Goal: Find specific page/section: Find specific page/section

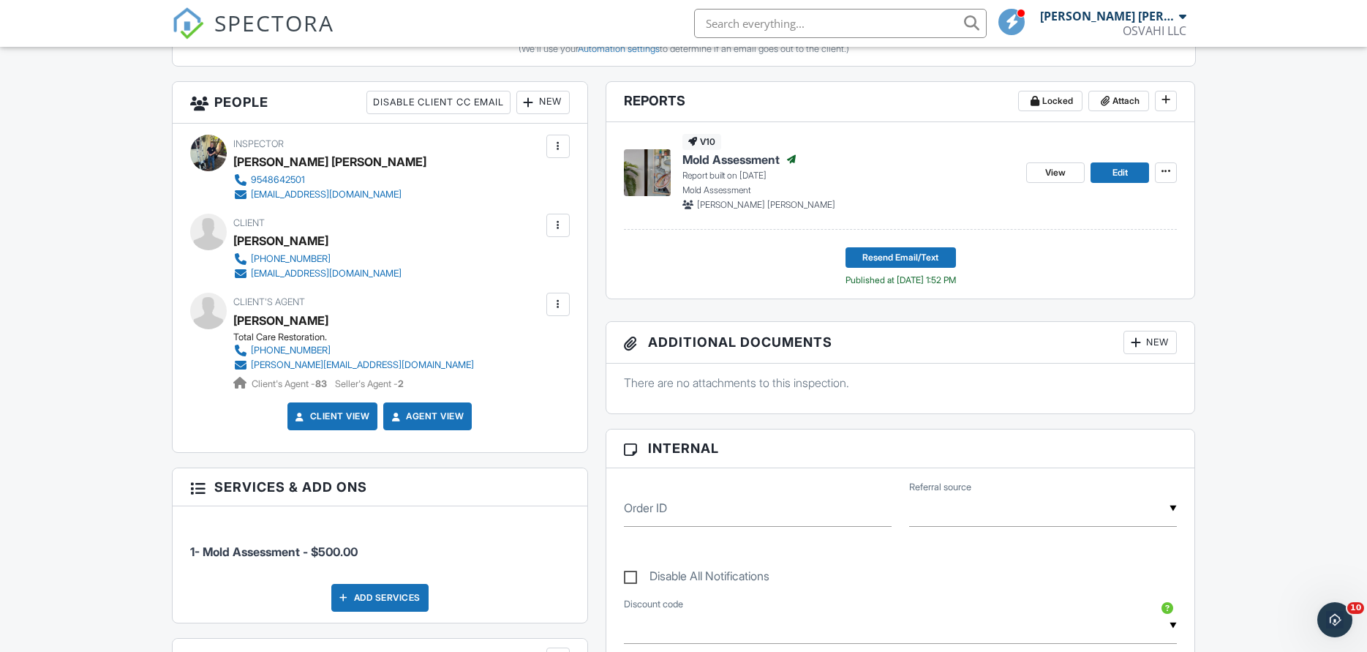
scroll to position [655, 0]
click at [463, 238] on div "Client [PERSON_NAME] [PHONE_NUMBER] [EMAIL_ADDRESS][DOMAIN_NAME]" at bounding box center [380, 247] width 380 height 67
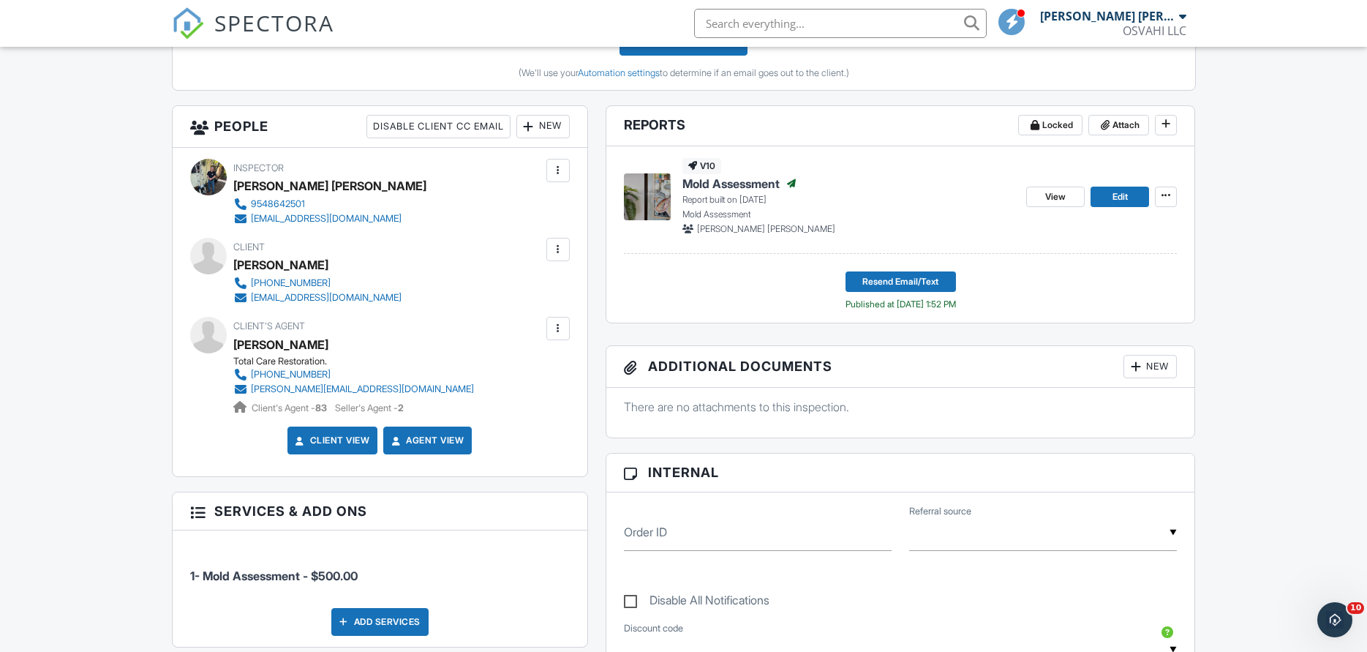
scroll to position [582, 0]
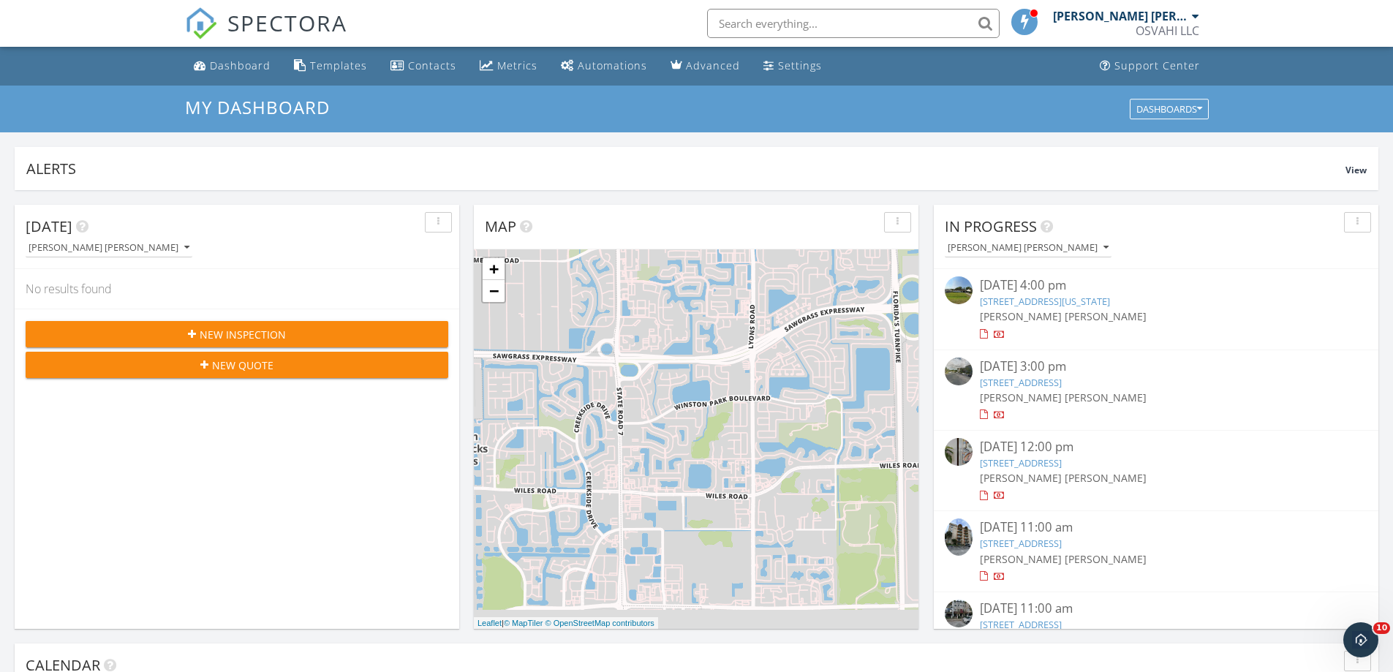
click at [748, 24] on input "text" at bounding box center [853, 23] width 293 height 29
paste input "Mishka Green"
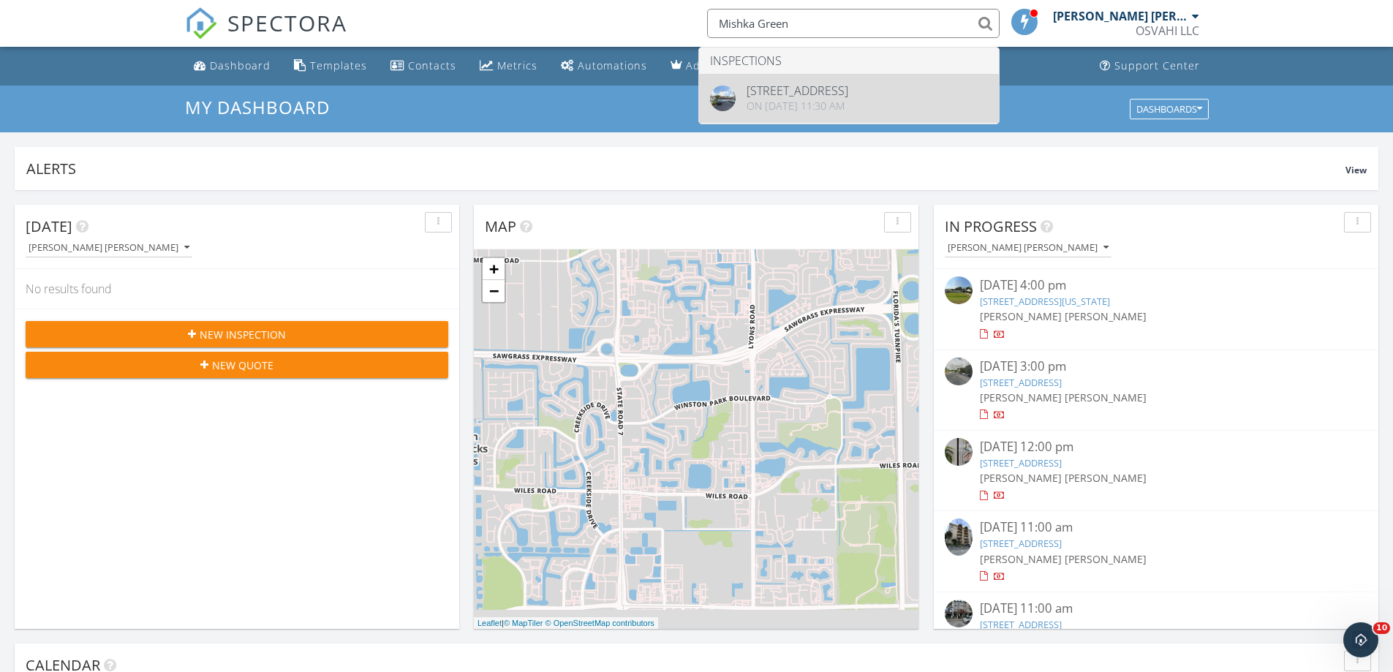
type input "Mishka Green"
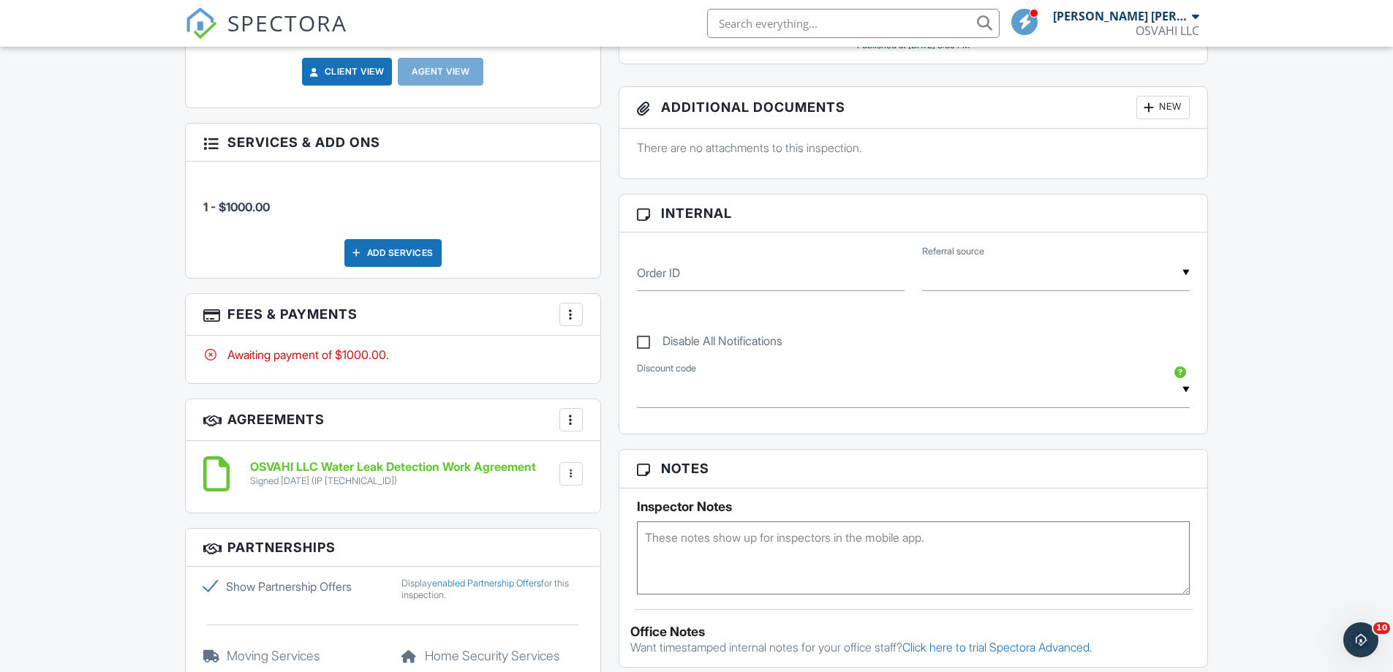
scroll to position [585, 0]
